Goal: Information Seeking & Learning: Learn about a topic

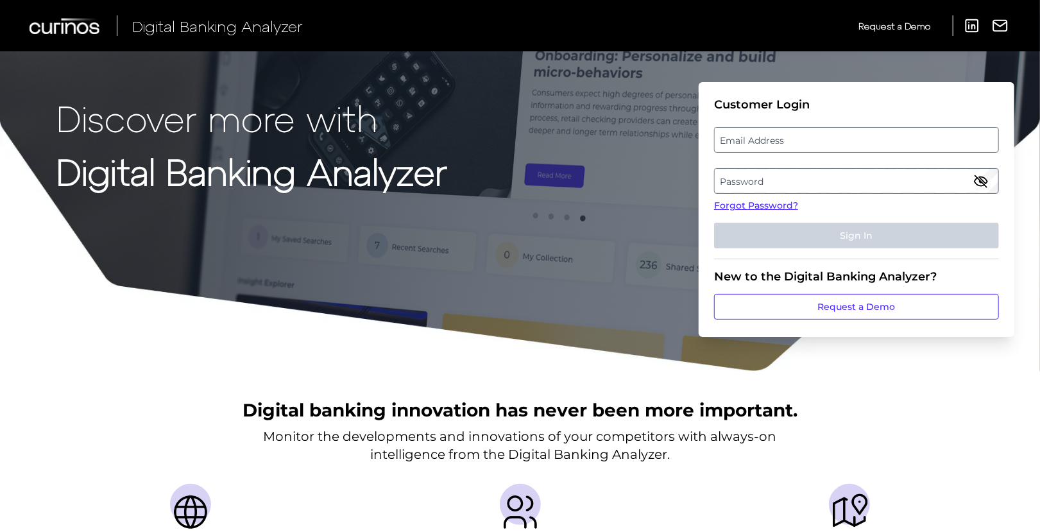
click at [804, 144] on label "Email Address" at bounding box center [856, 139] width 283 height 23
click at [804, 144] on input "email" at bounding box center [856, 140] width 285 height 26
click at [781, 148] on input "Email Address" at bounding box center [856, 140] width 285 height 26
type input "[EMAIL_ADDRESS][PERSON_NAME][DOMAIN_NAME]"
click at [790, 185] on label "Password" at bounding box center [856, 180] width 283 height 23
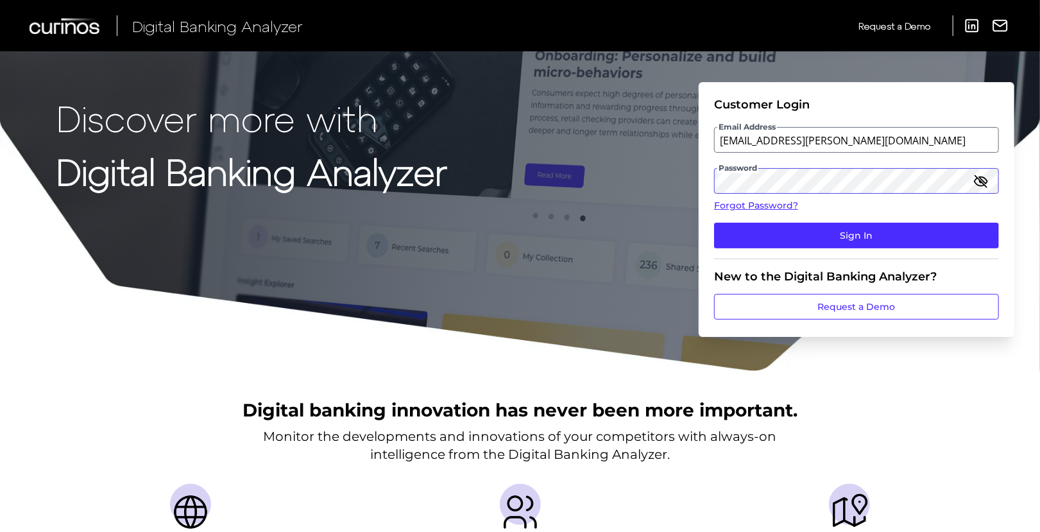
click at [714, 223] on button "Sign In" at bounding box center [856, 236] width 285 height 26
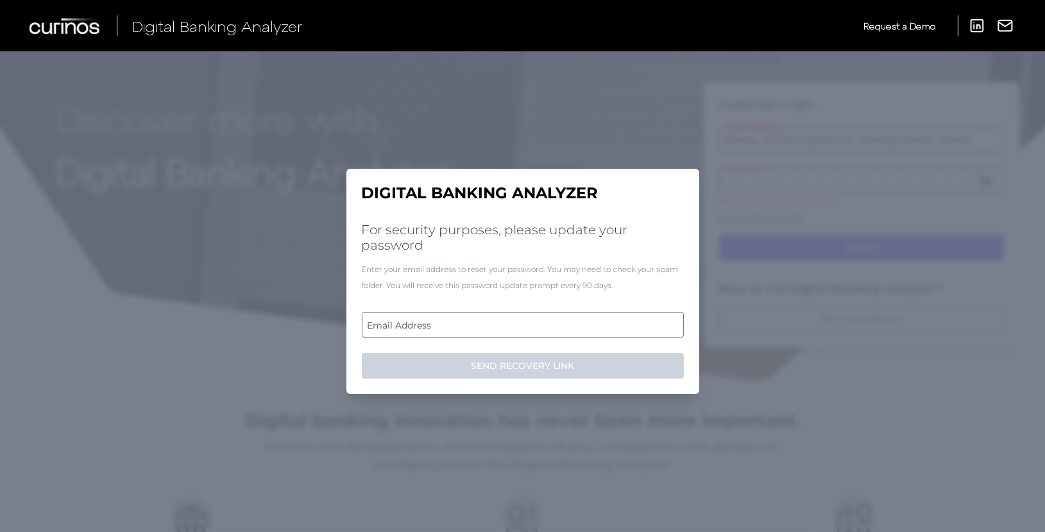
click at [514, 323] on label "Email Address" at bounding box center [522, 324] width 320 height 23
click at [514, 323] on input "email" at bounding box center [523, 325] width 322 height 26
click at [492, 325] on input "Email Address" at bounding box center [523, 325] width 322 height 26
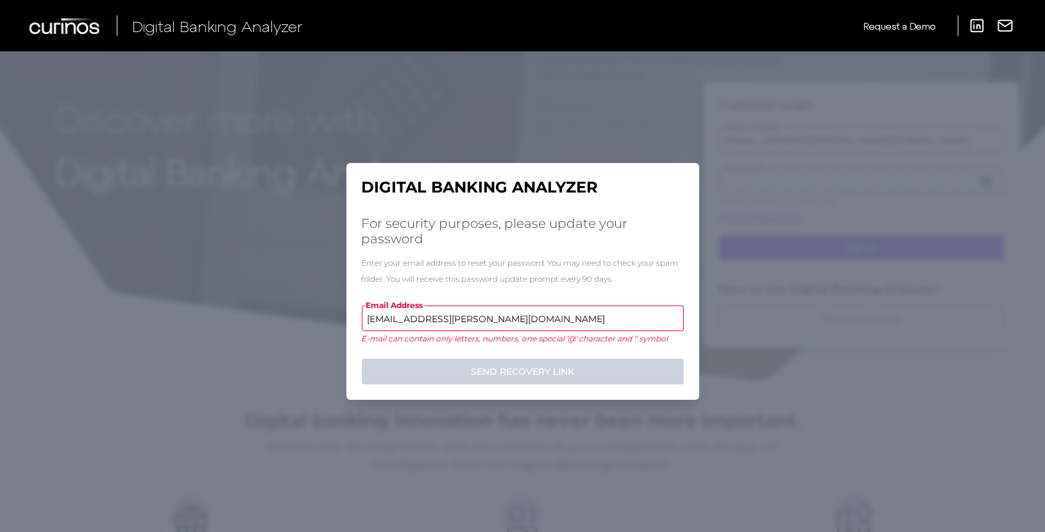
type input "[EMAIL_ADDRESS][PERSON_NAME][DOMAIN_NAME]"
click at [362, 359] on button "SEND RECOVERY LINK" at bounding box center [523, 372] width 322 height 26
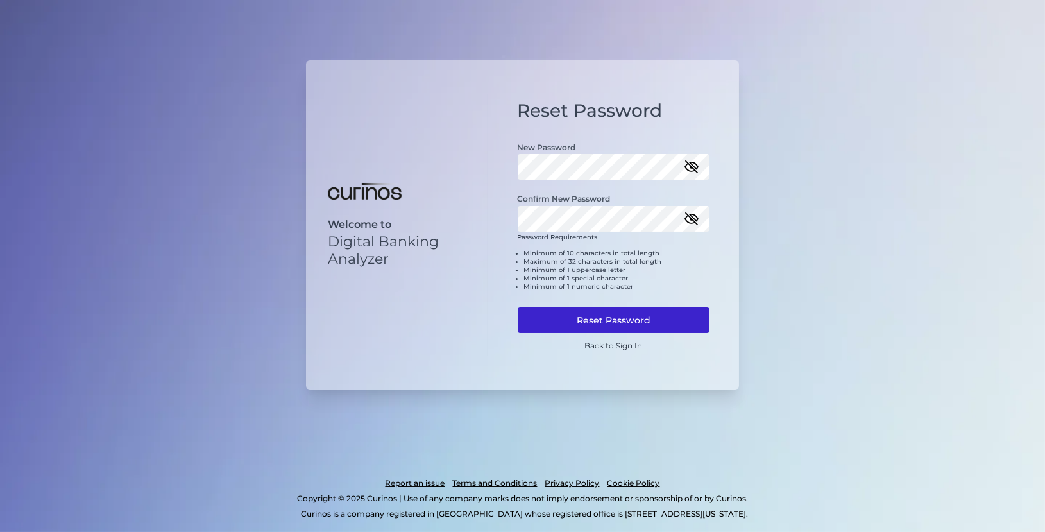
click at [627, 316] on button "Reset Password" at bounding box center [614, 320] width 192 height 26
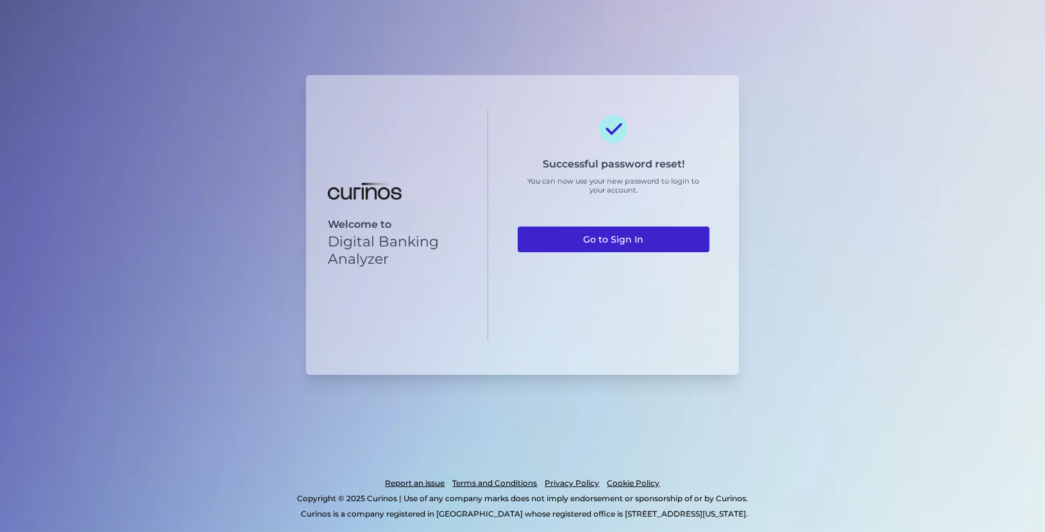
click at [622, 241] on link "Go to Sign In" at bounding box center [614, 239] width 192 height 26
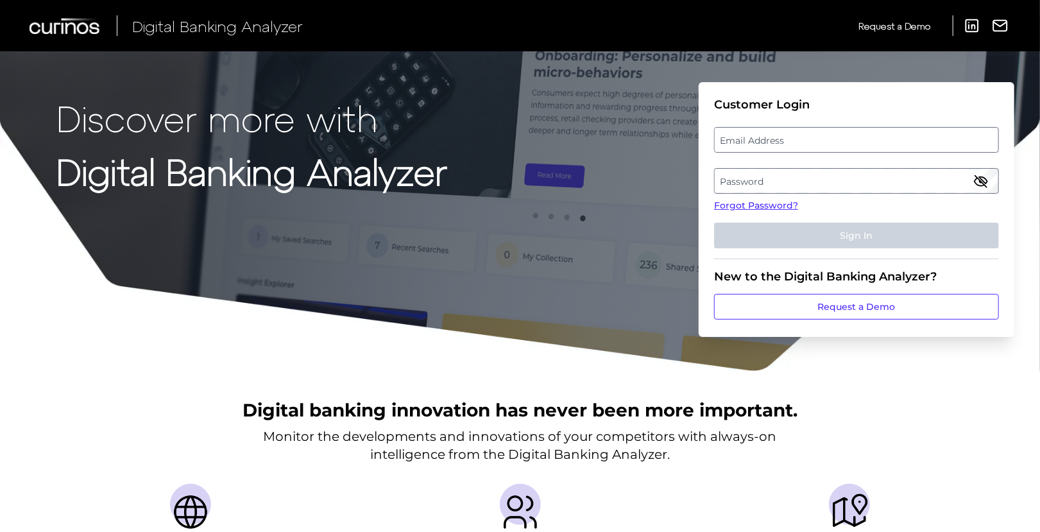
click at [772, 133] on label "Email Address" at bounding box center [856, 139] width 283 height 23
click at [772, 133] on input "email" at bounding box center [856, 140] width 285 height 26
click at [800, 137] on input "Email Address" at bounding box center [856, 140] width 285 height 26
type input "[EMAIL_ADDRESS][PERSON_NAME][DOMAIN_NAME]"
click at [798, 189] on label "Password" at bounding box center [856, 180] width 283 height 23
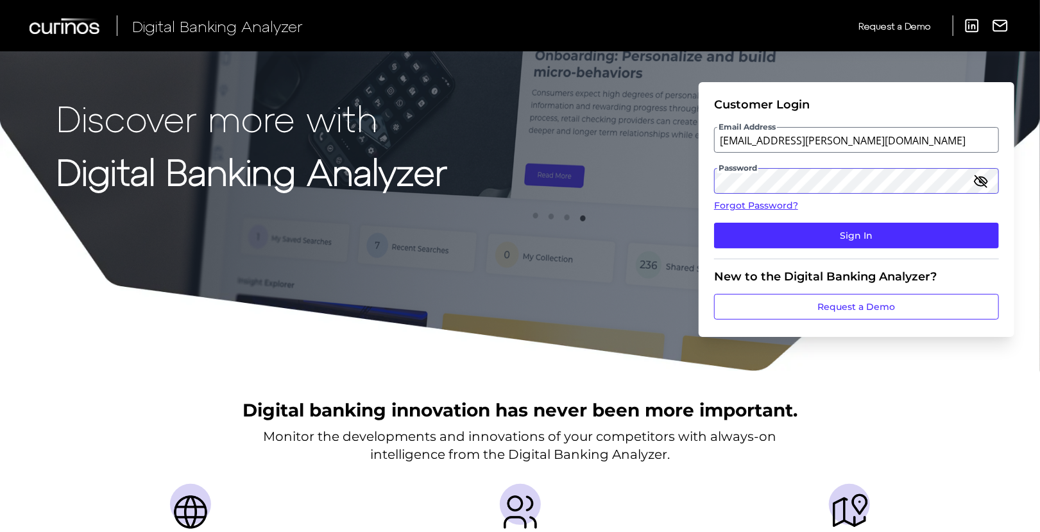
click at [714, 223] on button "Sign In" at bounding box center [856, 236] width 285 height 26
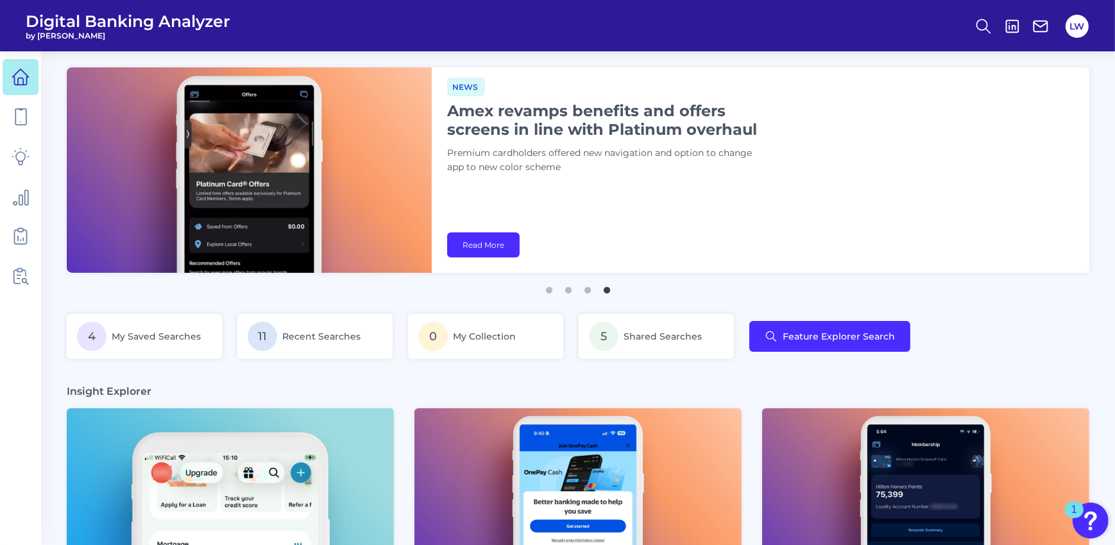
click at [30, 151] on link at bounding box center [21, 157] width 36 height 36
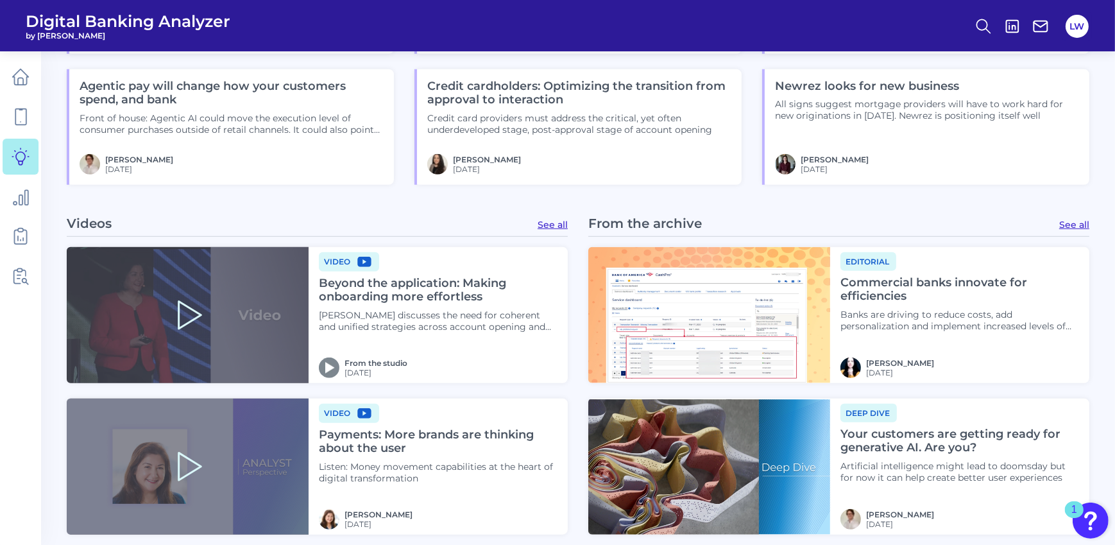
scroll to position [1314, 0]
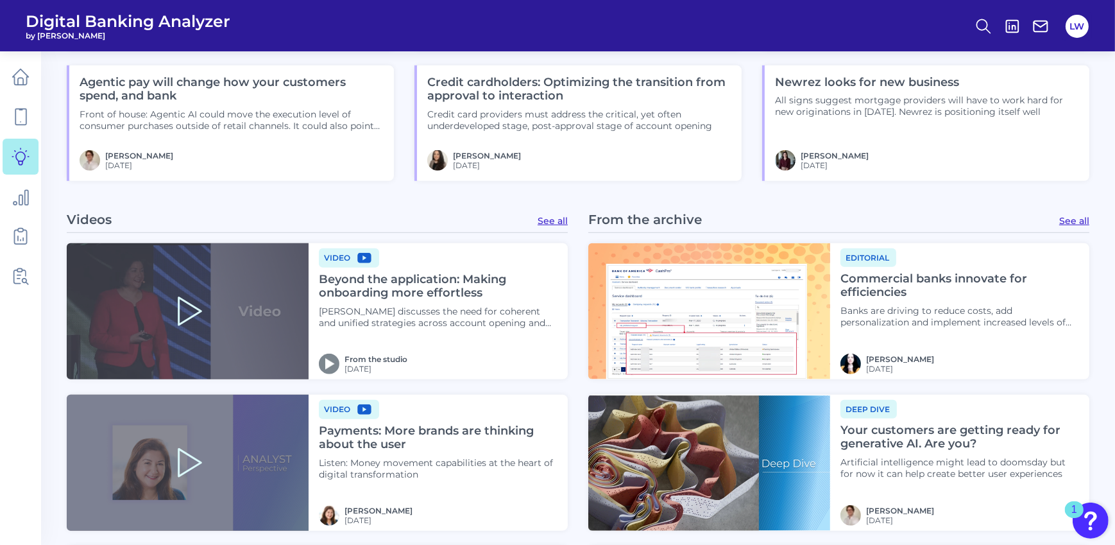
click at [1044, 219] on link "See all" at bounding box center [1074, 221] width 30 height 12
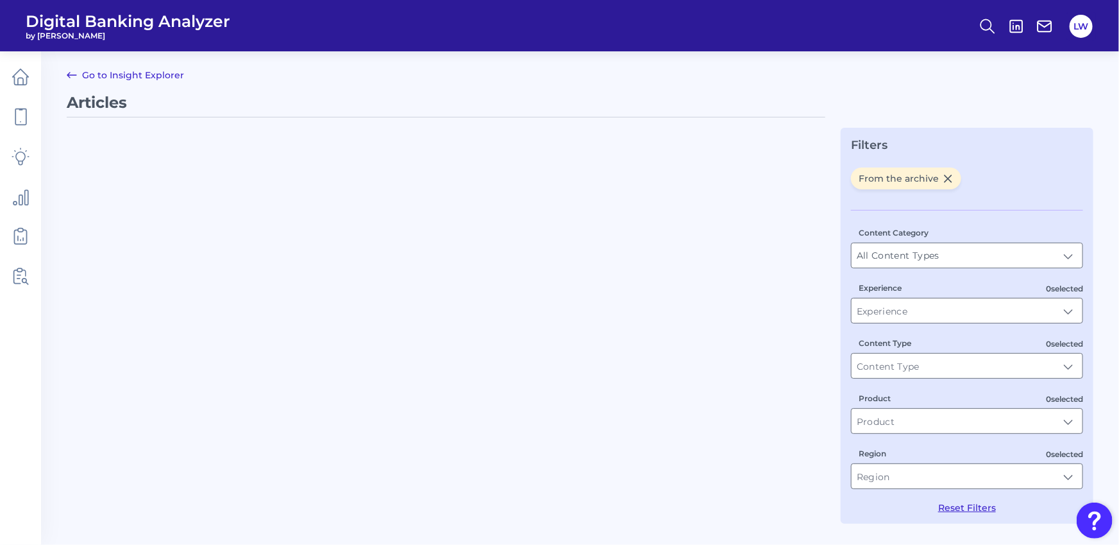
type input "Articles"
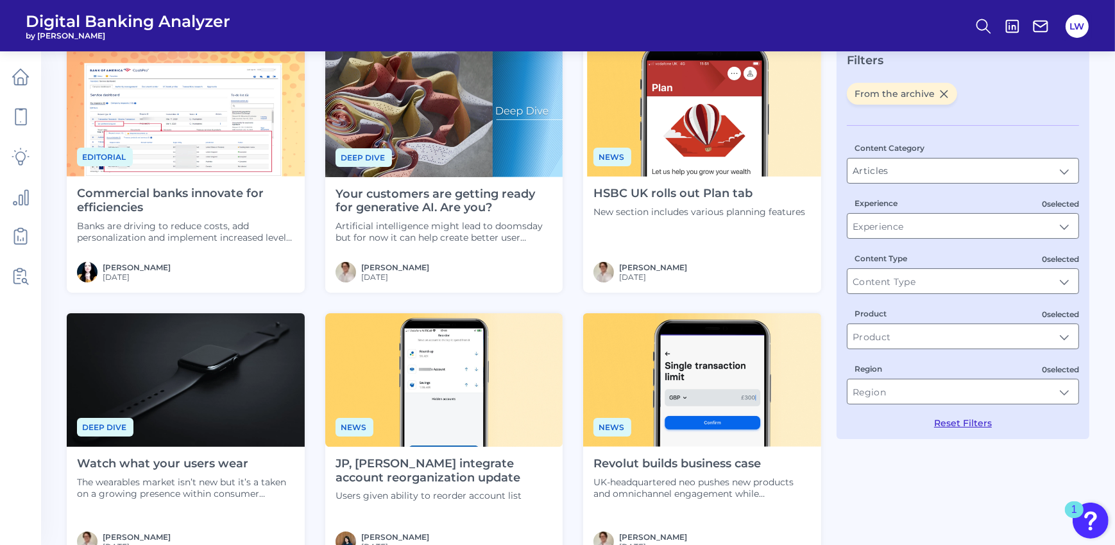
scroll to position [26, 0]
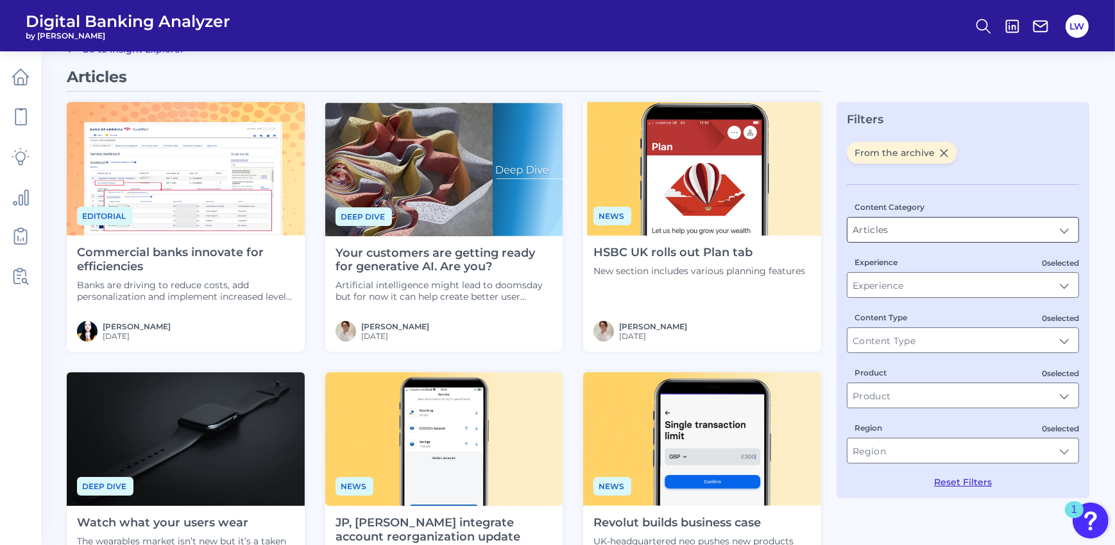
click at [924, 235] on input "Articles" at bounding box center [962, 229] width 231 height 24
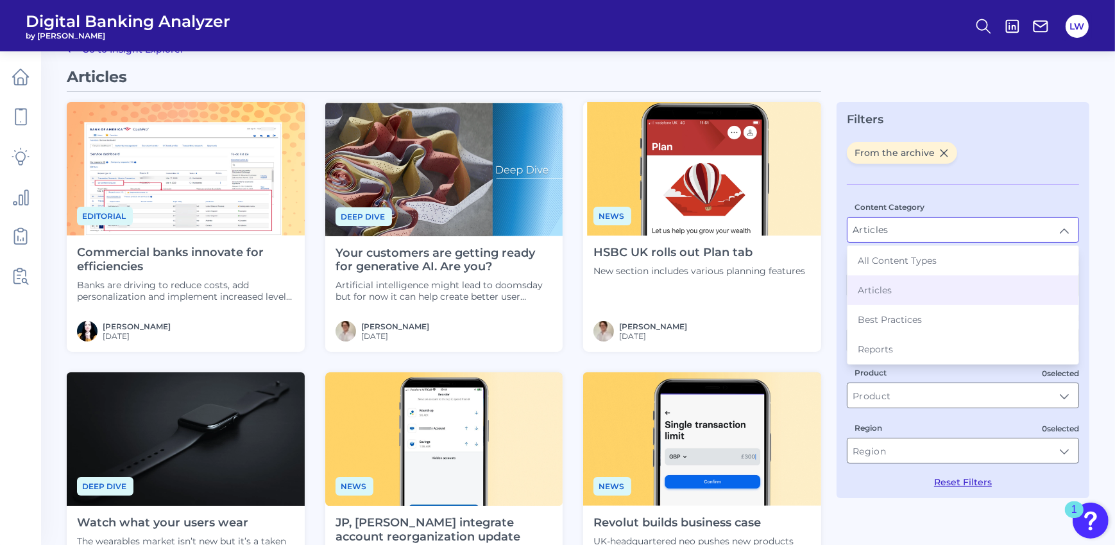
click at [1004, 174] on div "From the archive Content Category Articles Articles All Content Types Articles …" at bounding box center [963, 315] width 232 height 346
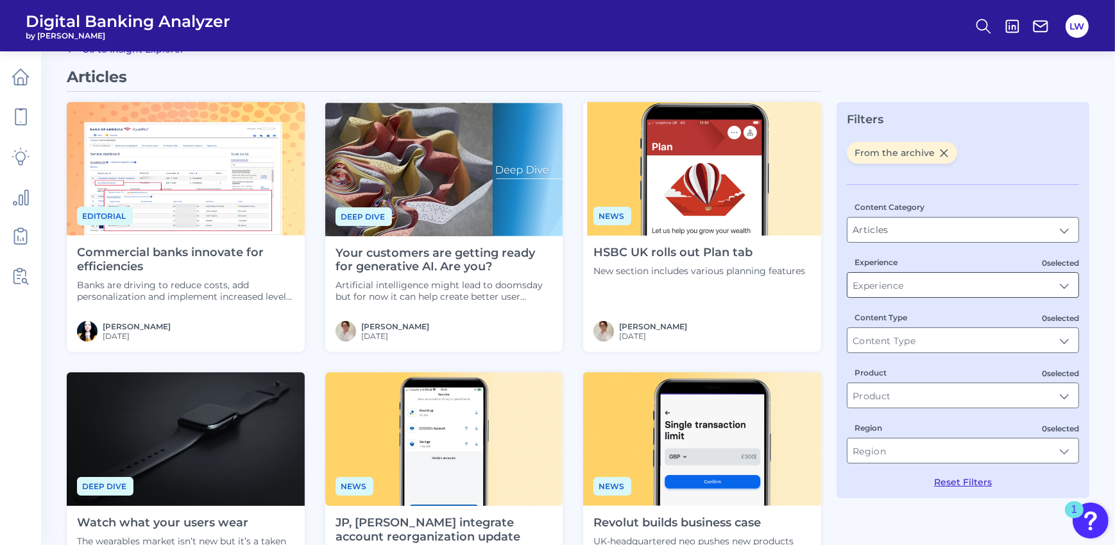
click at [908, 288] on input "Experience" at bounding box center [962, 285] width 231 height 24
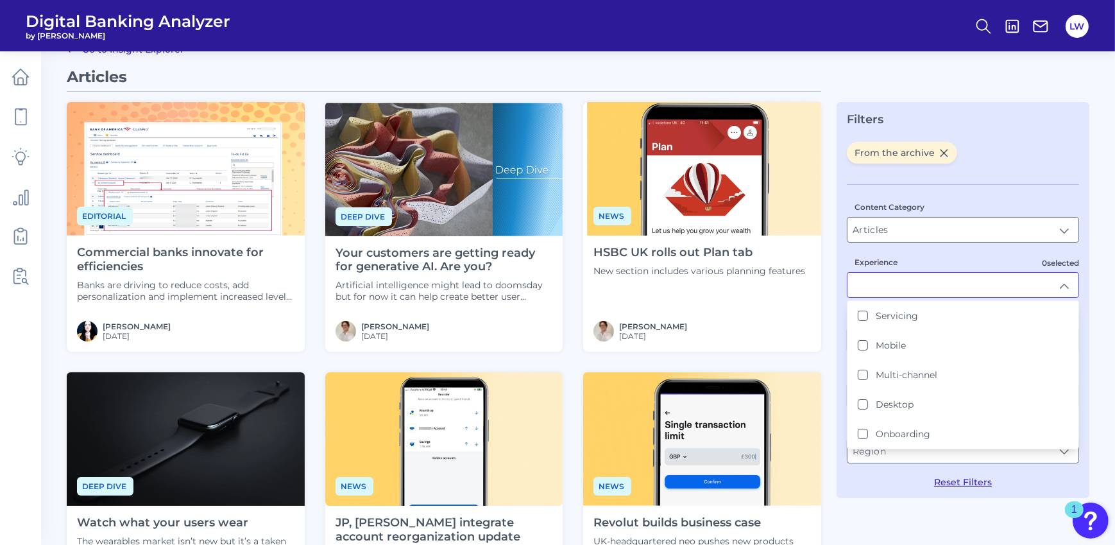
click at [908, 288] on input "Experience" at bounding box center [962, 285] width 231 height 24
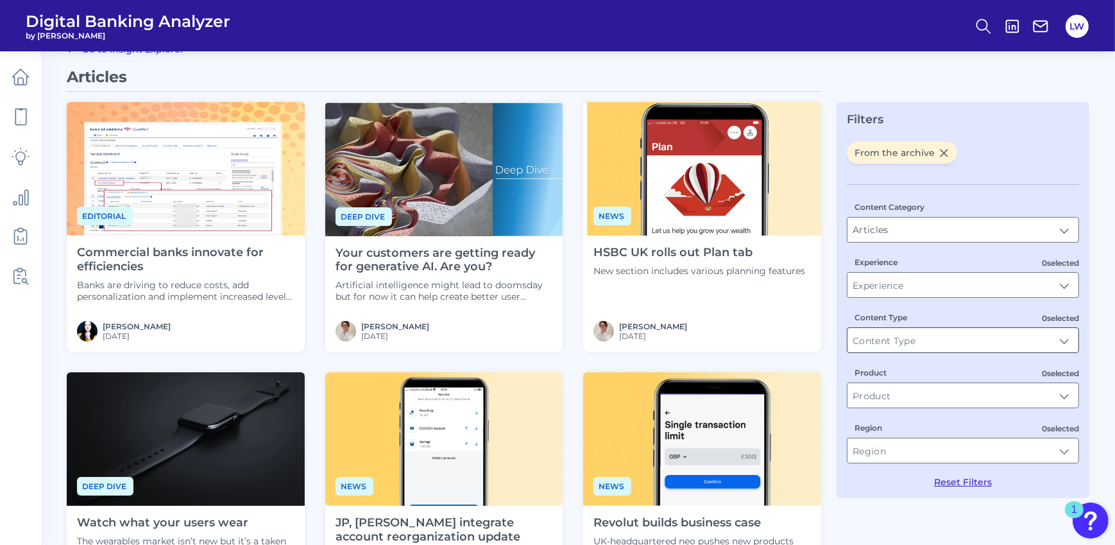
click at [894, 349] on input "Content Type" at bounding box center [962, 340] width 231 height 24
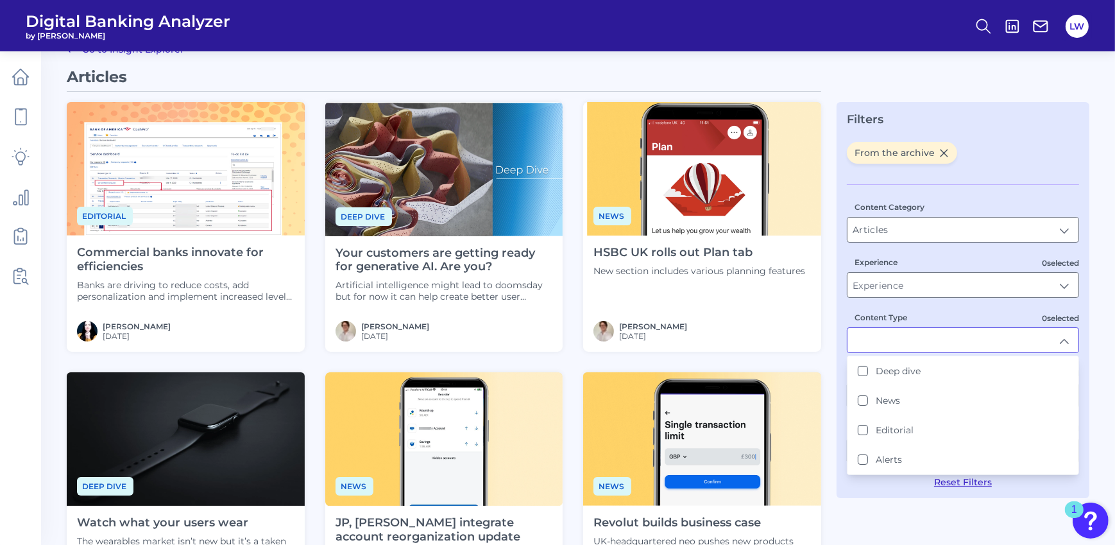
click at [897, 342] on input "Content Type" at bounding box center [962, 340] width 231 height 24
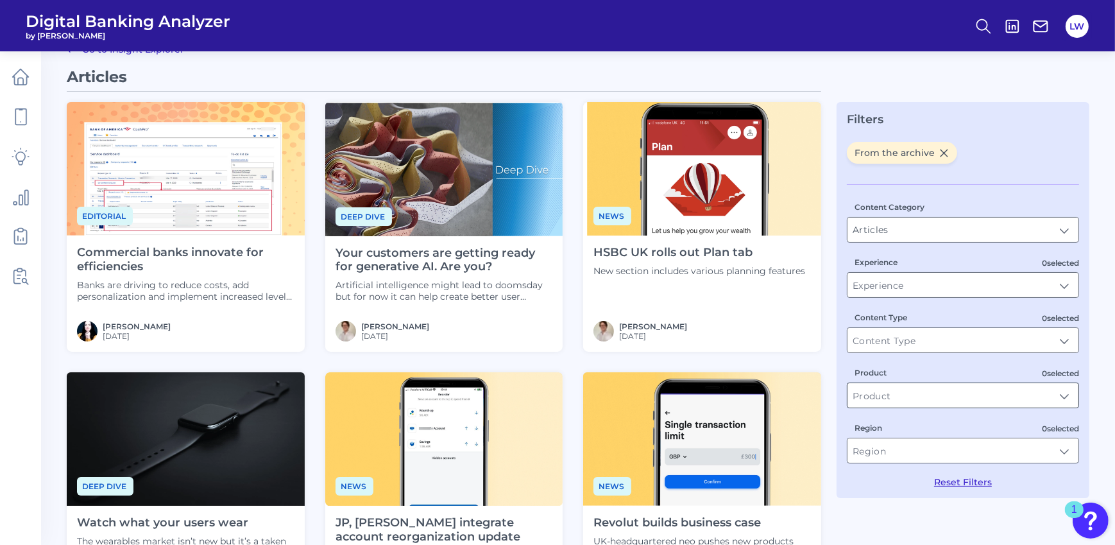
click at [901, 392] on input "Product" at bounding box center [962, 395] width 231 height 24
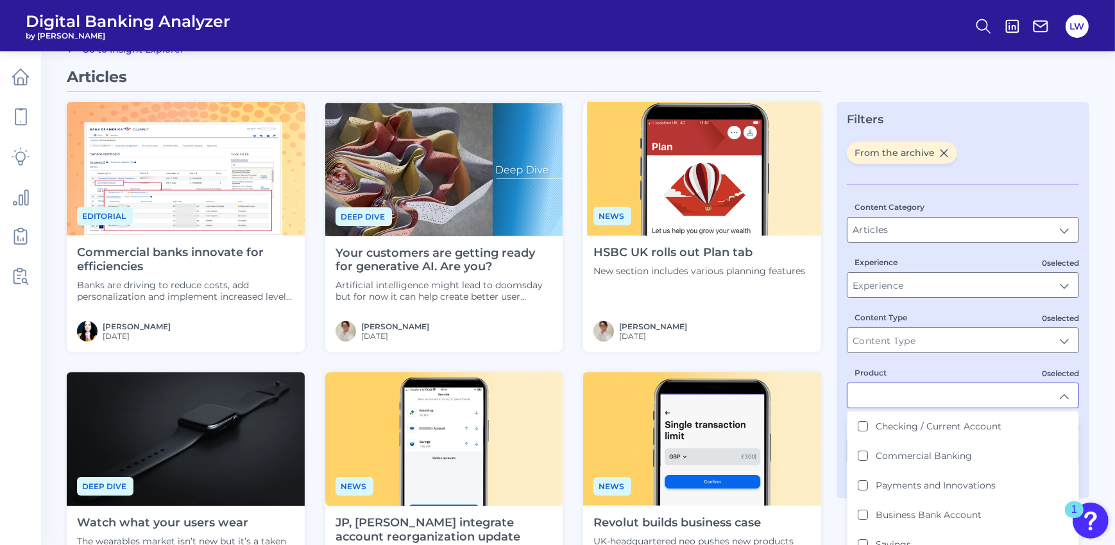
click at [901, 393] on input "Product" at bounding box center [962, 395] width 231 height 24
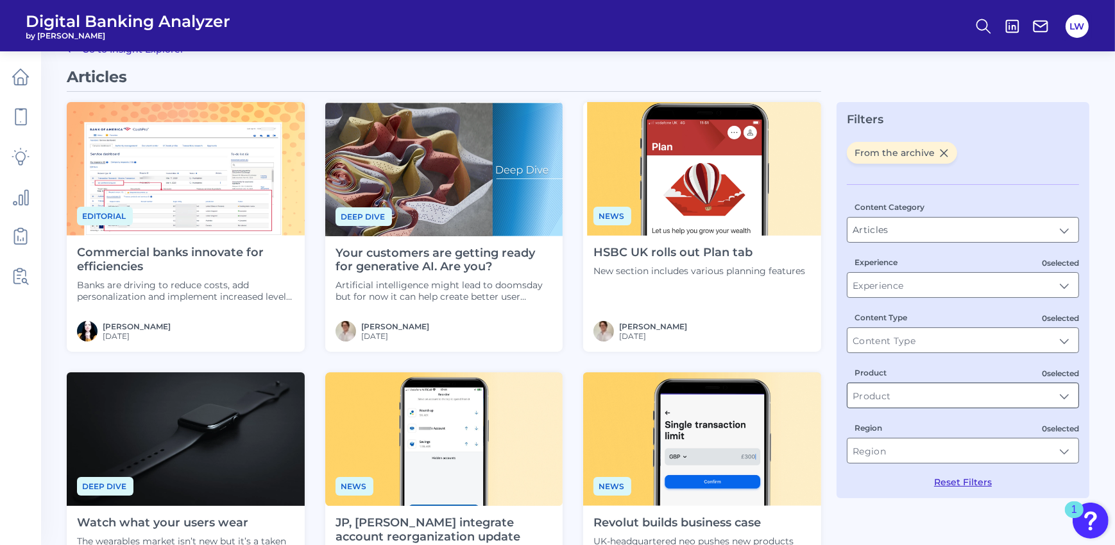
click at [901, 393] on input "Product" at bounding box center [962, 395] width 231 height 24
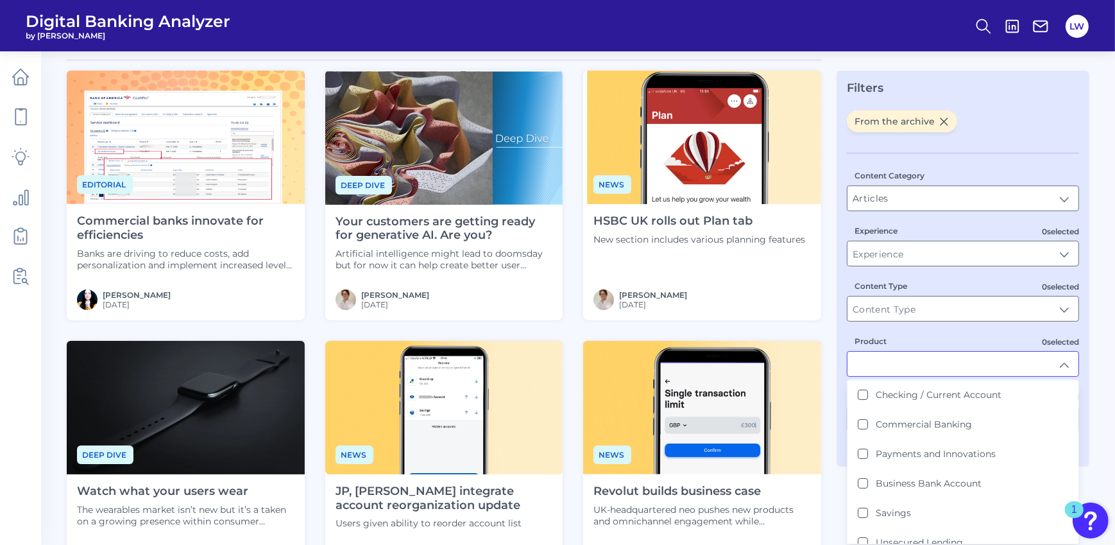
scroll to position [58, 0]
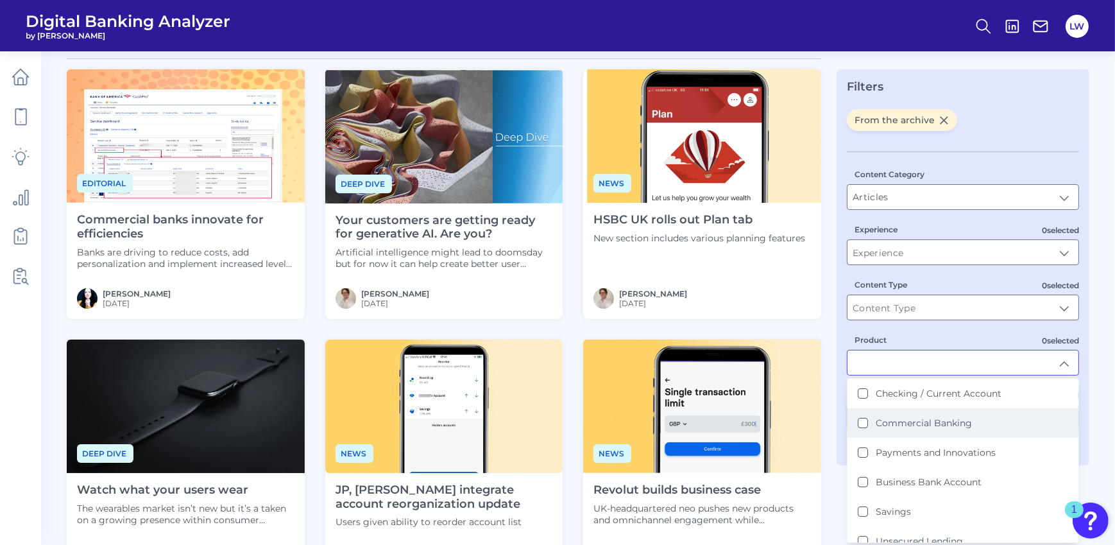
click at [903, 421] on label "Commercial Banking" at bounding box center [924, 423] width 96 height 12
type input "Commercial Banking"
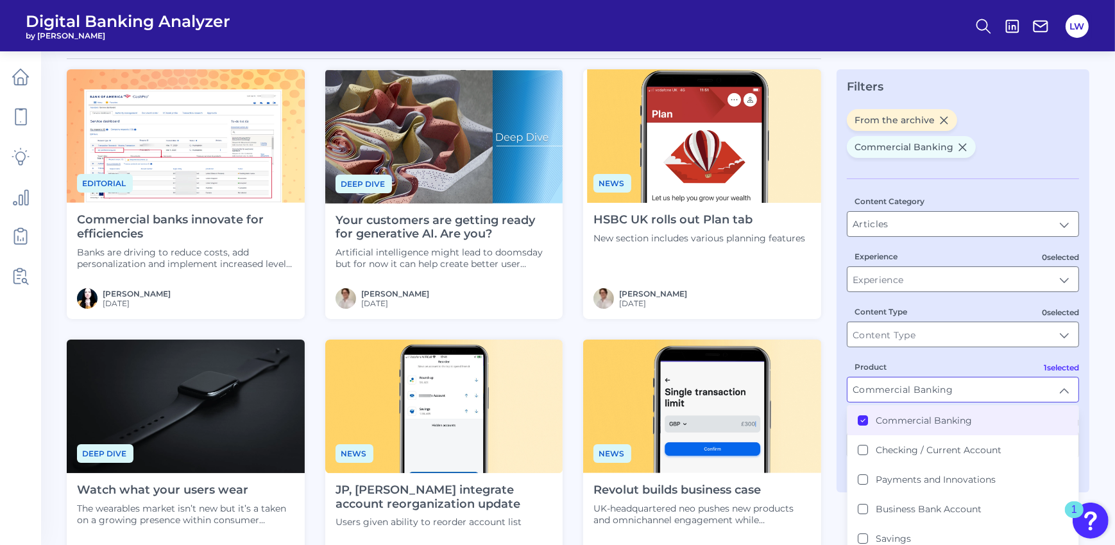
scroll to position [0, 0]
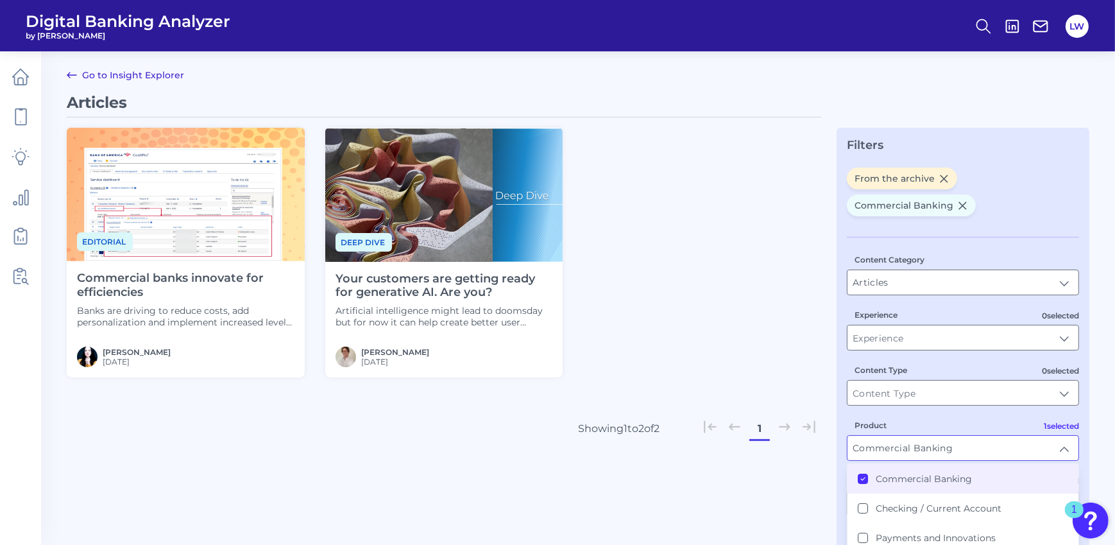
click at [762, 471] on div "Articles Editorial Commercial banks innovate for efficiencies Banks are driving…" at bounding box center [444, 286] width 754 height 387
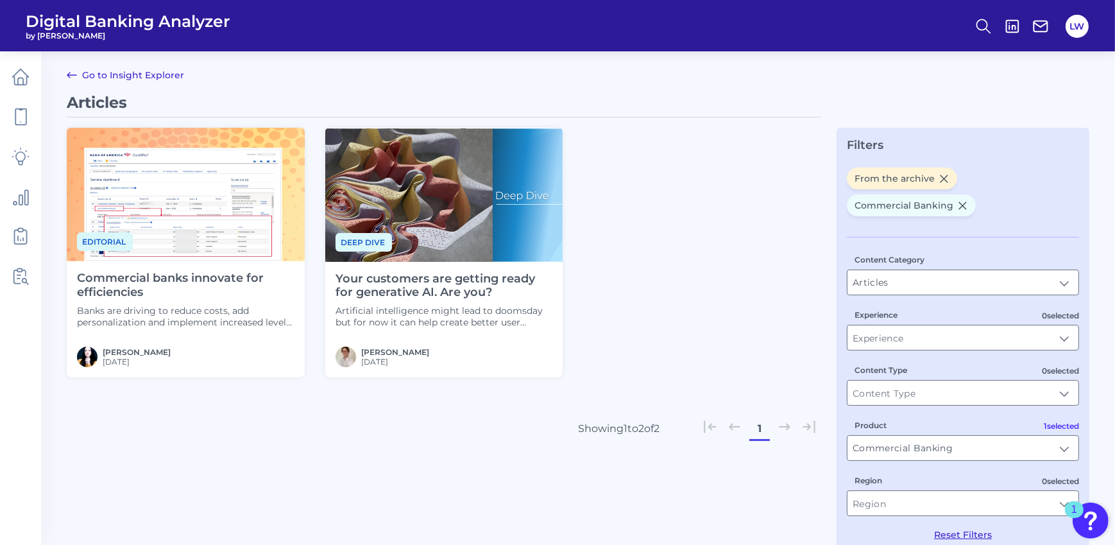
click at [120, 282] on h4 "Commercial banks innovate for efficiencies" at bounding box center [185, 285] width 217 height 28
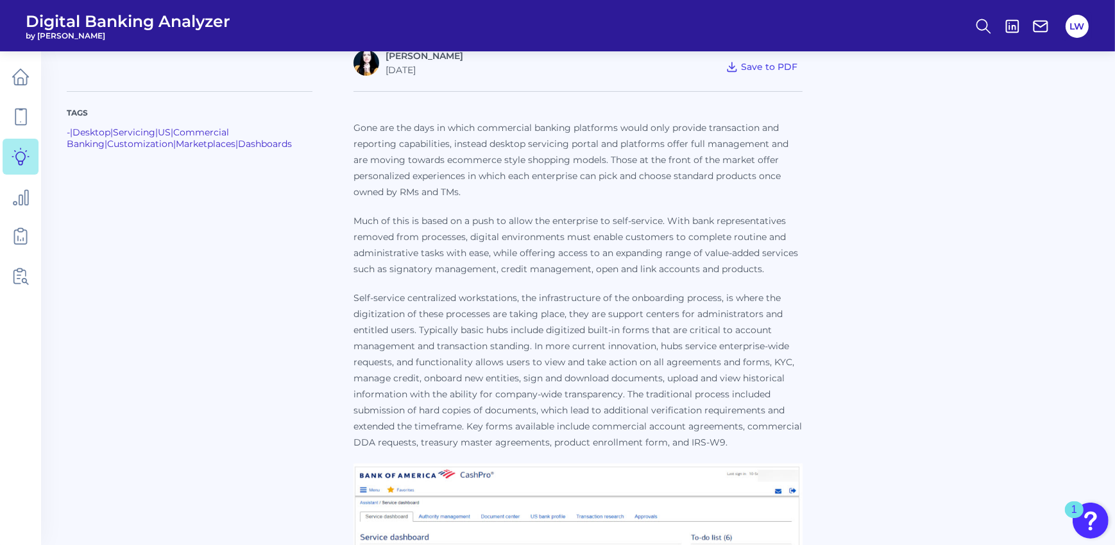
scroll to position [360, 0]
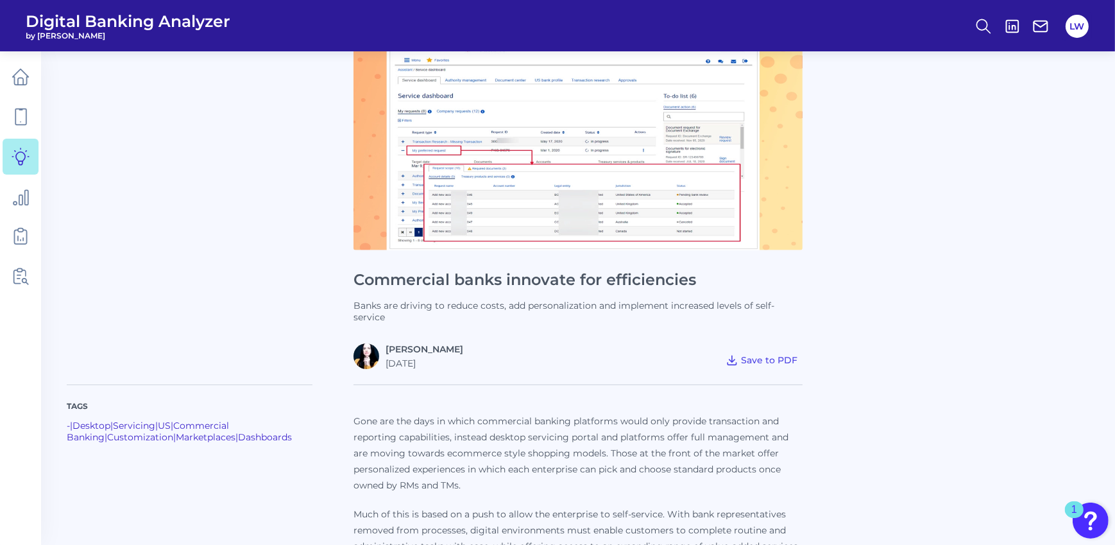
scroll to position [71, 0]
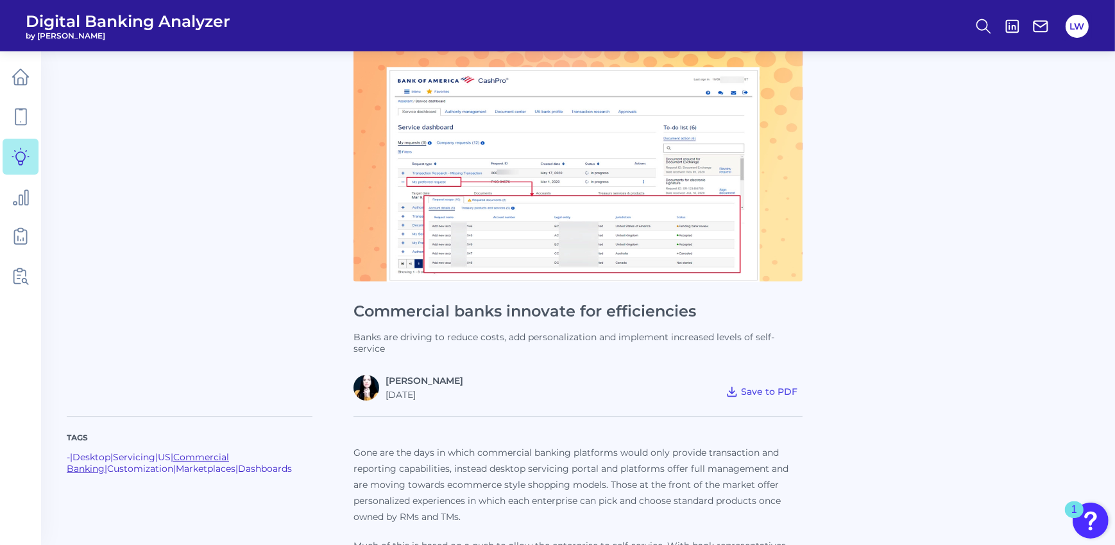
click at [229, 451] on link "Commercial Banking" at bounding box center [148, 462] width 162 height 23
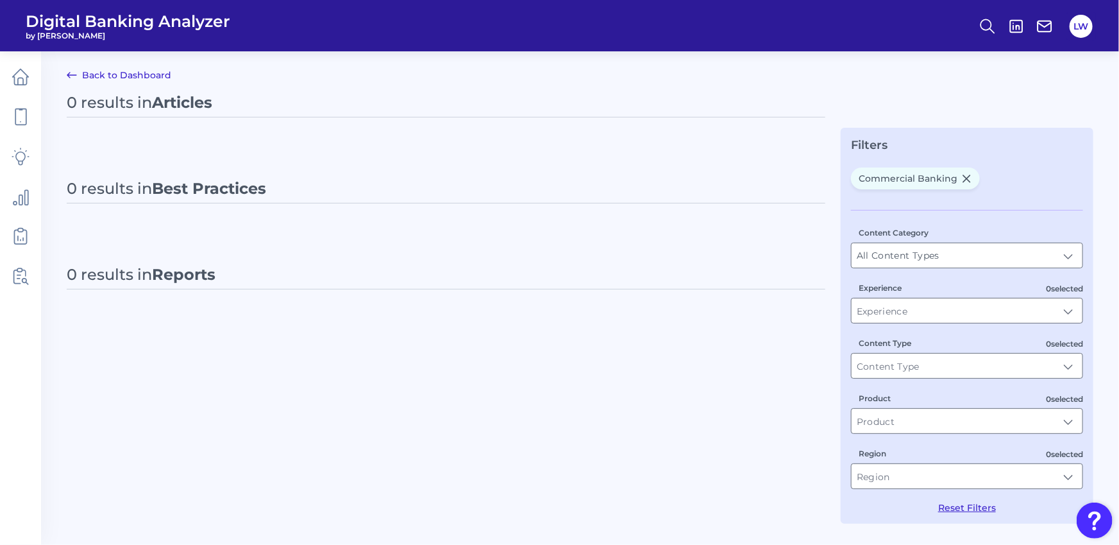
type input "Commercial Banking"
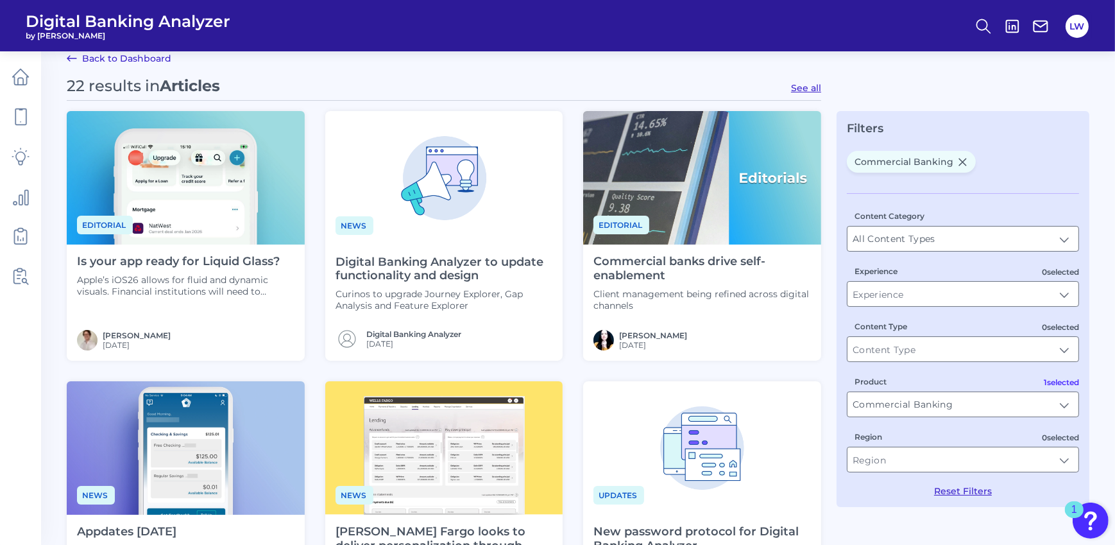
scroll to position [19, 0]
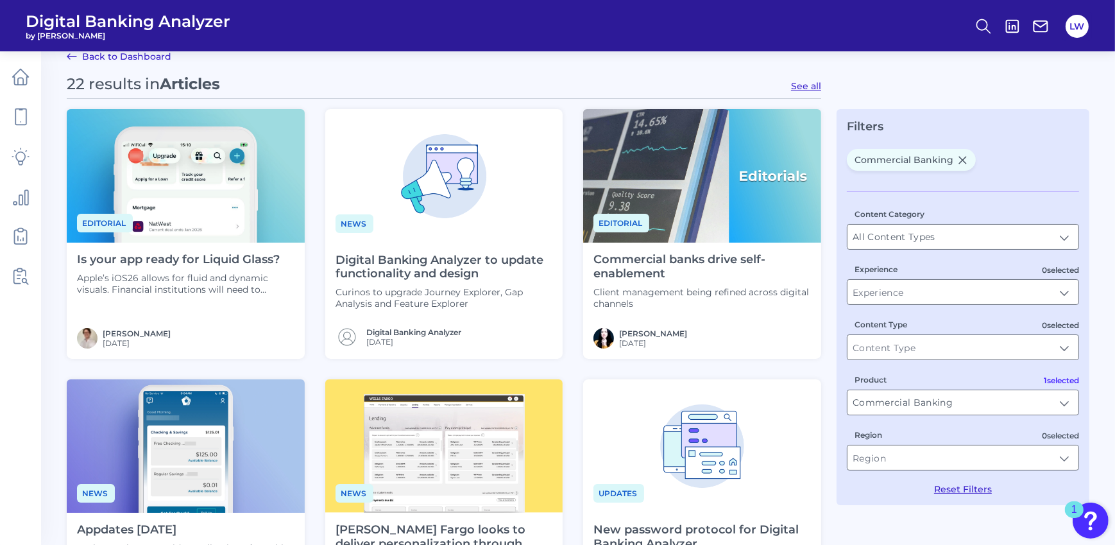
click at [369, 269] on h4 "Digital Banking Analyzer to update functionality and design" at bounding box center [443, 267] width 217 height 28
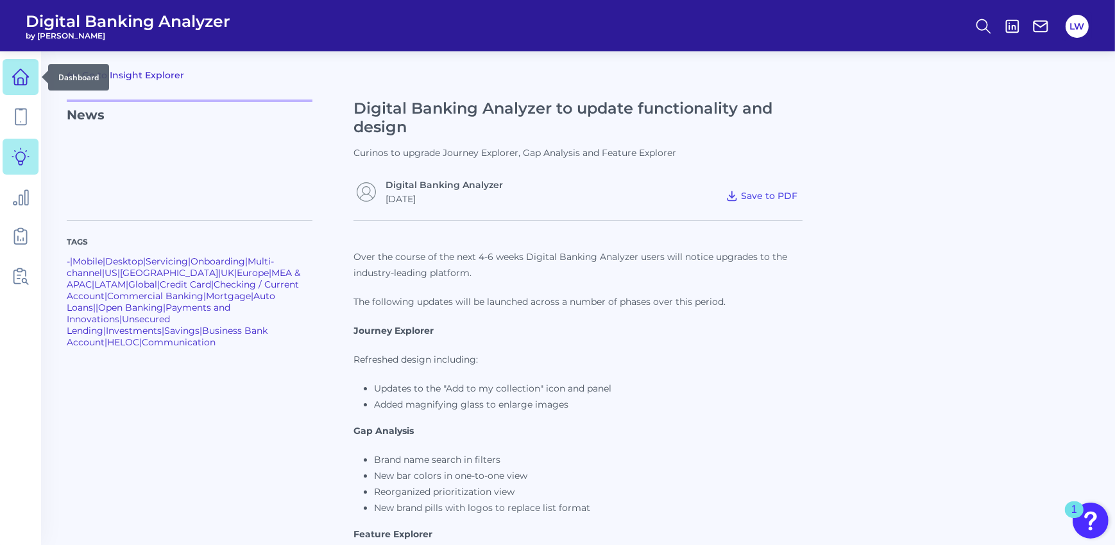
click at [26, 82] on icon at bounding box center [21, 77] width 16 height 16
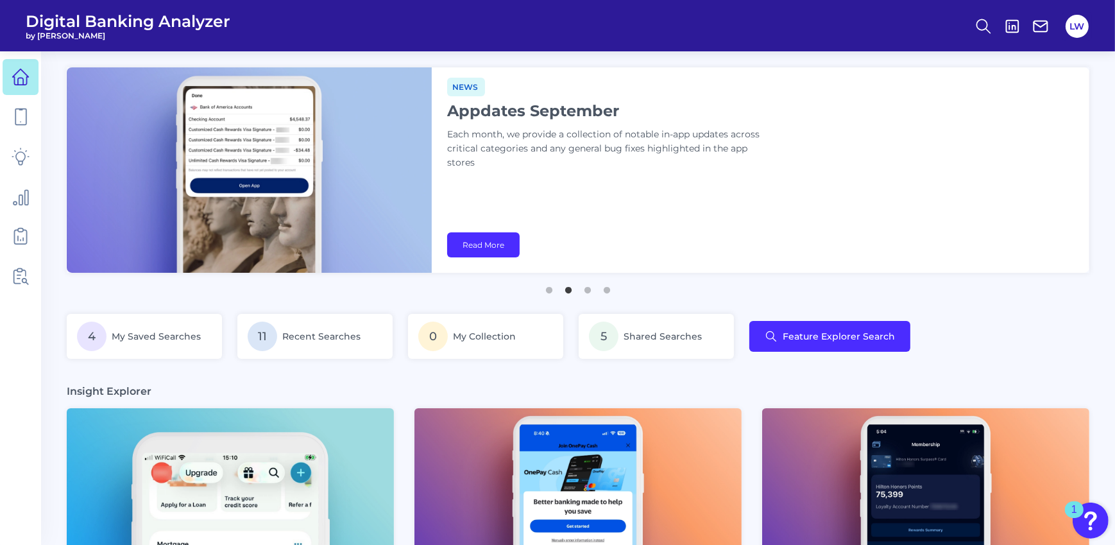
click at [446, 387] on div "Insight Explorer" at bounding box center [578, 390] width 1022 height 13
click at [412, 394] on div "Insight Explorer" at bounding box center [578, 390] width 1022 height 13
click at [506, 243] on link "Read More" at bounding box center [483, 244] width 72 height 25
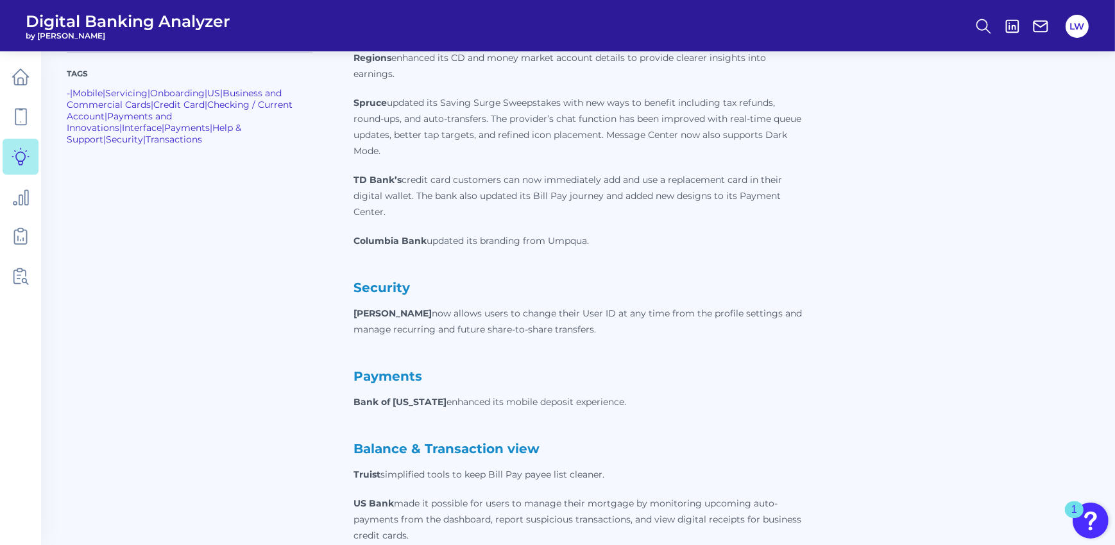
scroll to position [906, 0]
click at [308, 433] on div "Tags - | Mobile | Servicing | Onboarding | US | Business and Commercial Cards |…" at bounding box center [210, 190] width 287 height 1221
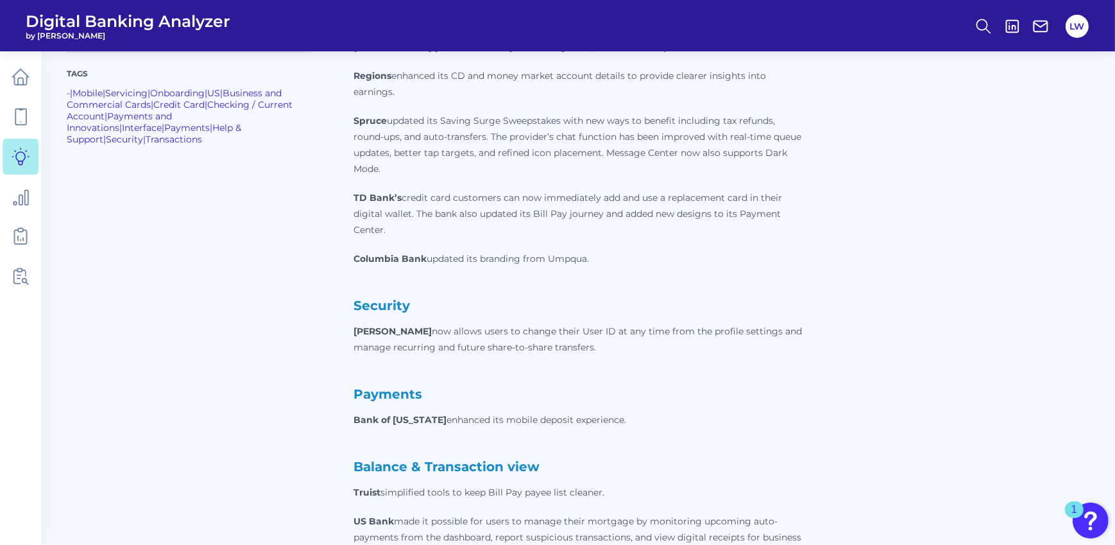
scroll to position [886, 0]
